Goal: Contribute content: Contribute content

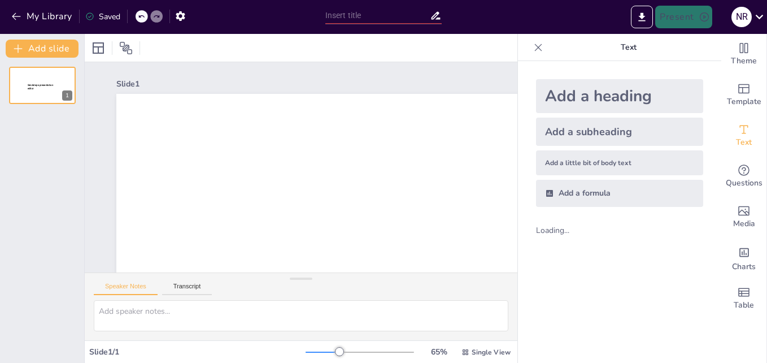
type input "Evaluación del Proyecto Línea 12 del Metro de la CDMX: Análisis de Eficiencia y…"
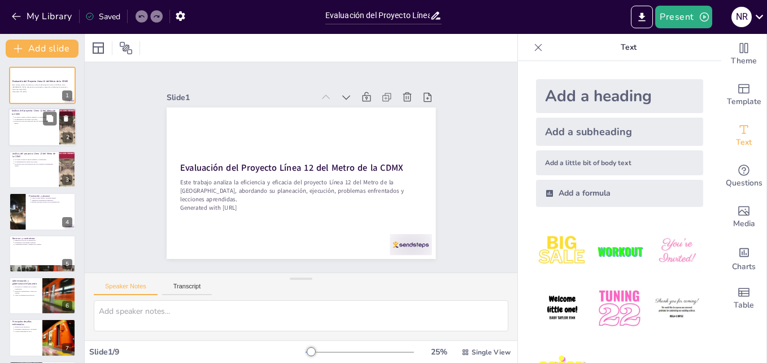
click at [34, 129] on div at bounding box center [42, 127] width 68 height 38
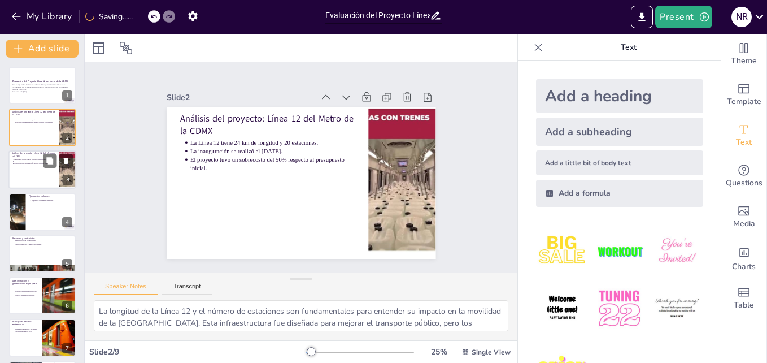
click at [18, 156] on p "Análisis del proyecto: Línea 12 del Metro de la CDMX" at bounding box center [34, 154] width 44 height 6
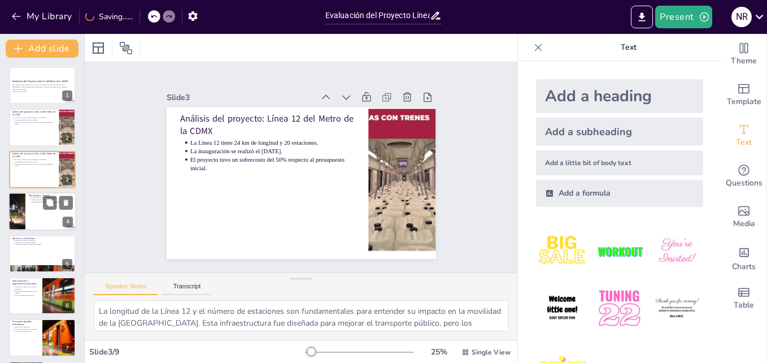
click at [18, 221] on div at bounding box center [17, 211] width 68 height 38
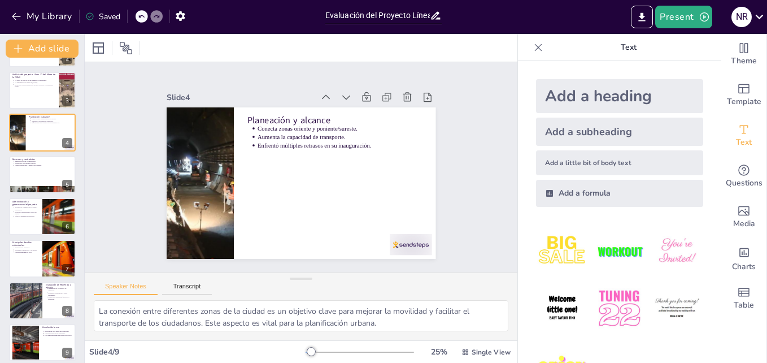
scroll to position [86, 0]
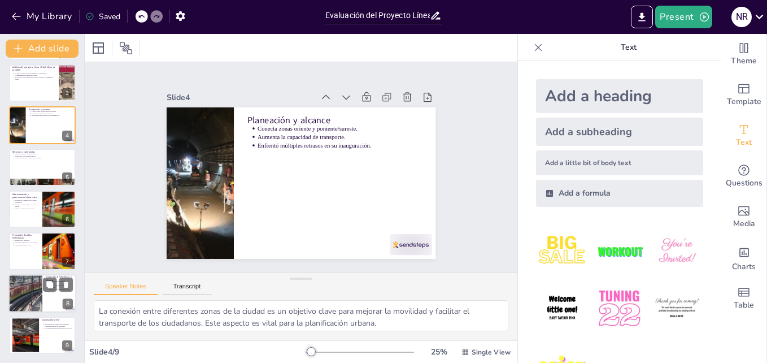
click at [19, 283] on div at bounding box center [25, 293] width 75 height 38
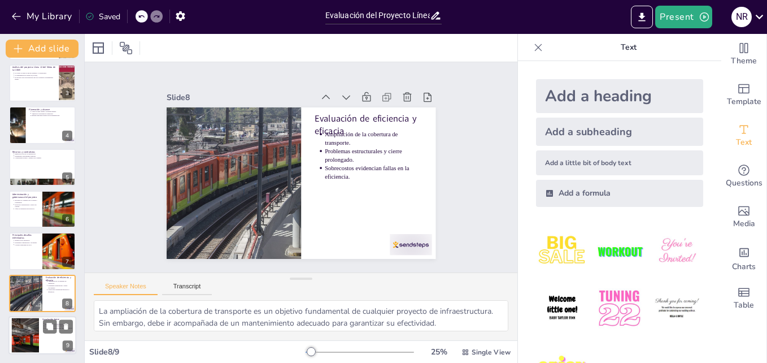
click at [28, 332] on div at bounding box center [24, 335] width 51 height 34
type textarea "La supervisión adecuada es fundamental para el éxito de cualquier proyecto de i…"
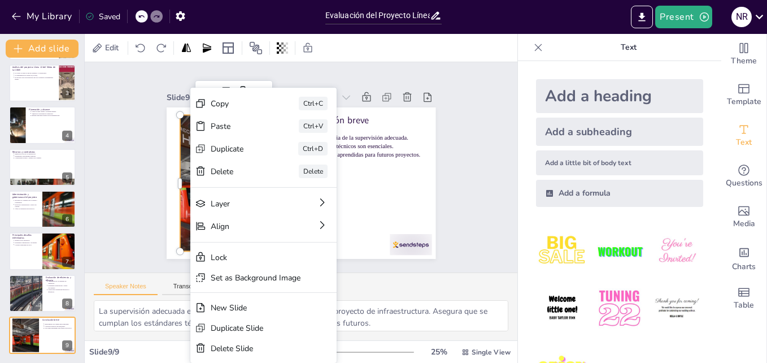
click at [155, 163] on div "Slide 1 Evaluación del Proyecto Línea 12 del Metro de la CDMX Este trabajo anal…" at bounding box center [301, 167] width 332 height 183
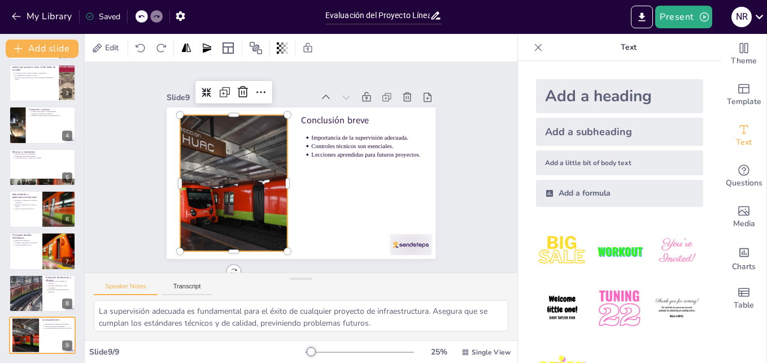
click at [203, 167] on div at bounding box center [234, 183] width 204 height 136
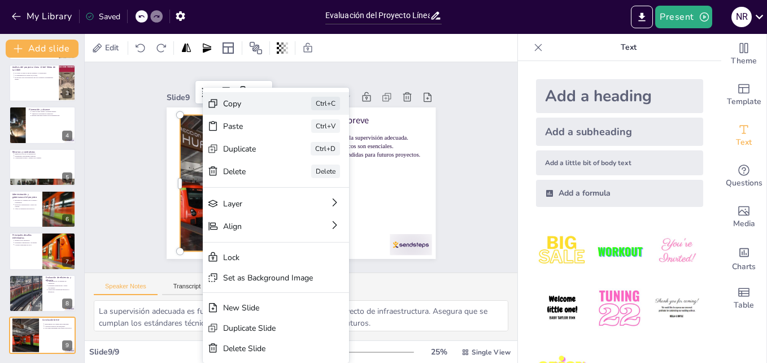
click at [233, 97] on div "Copy Ctrl+C" at bounding box center [276, 103] width 146 height 23
